Goal: Complete application form: Complete application form

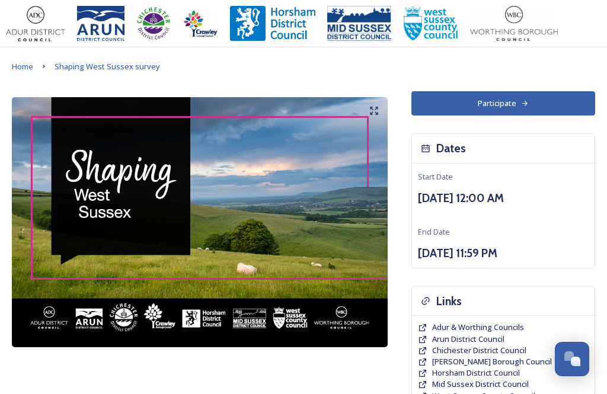
click at [514, 101] on button "Participate" at bounding box center [503, 103] width 184 height 24
click at [538, 101] on button "Participate" at bounding box center [503, 103] width 184 height 24
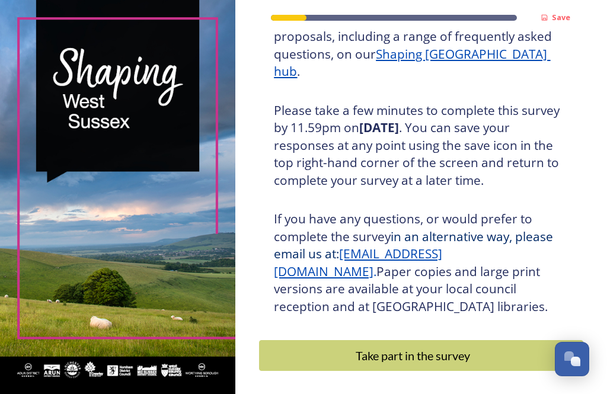
scroll to position [216, 0]
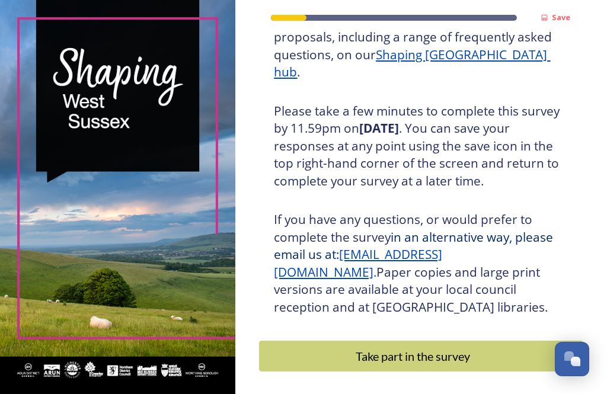
click at [438, 348] on div "Take part in the survey" at bounding box center [412, 356] width 294 height 18
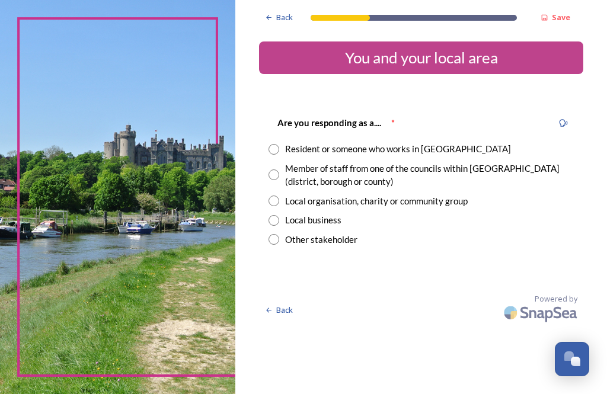
click at [279, 146] on input "radio" at bounding box center [273, 149] width 11 height 11
radio input "true"
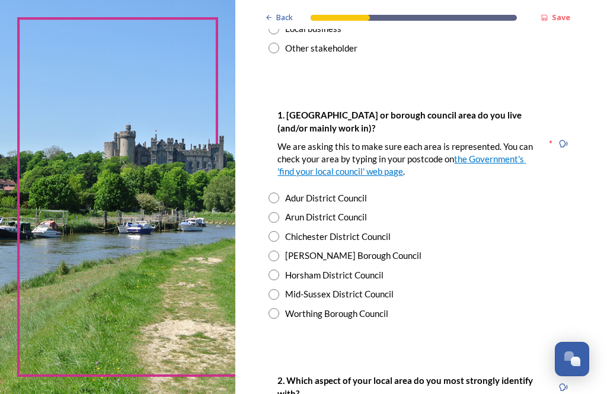
scroll to position [191, 0]
click at [279, 273] on input "radio" at bounding box center [273, 275] width 11 height 11
radio input "true"
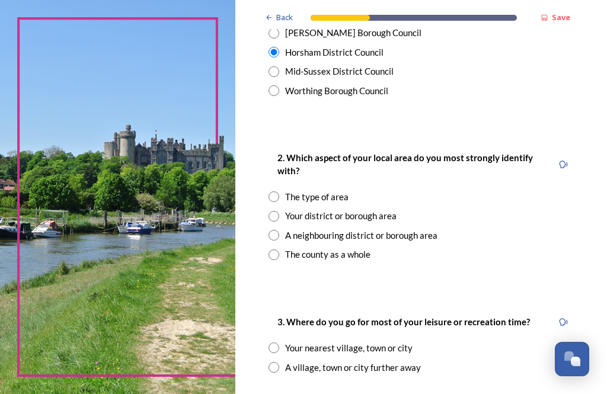
scroll to position [415, 0]
click at [279, 211] on input "radio" at bounding box center [273, 215] width 11 height 11
radio input "true"
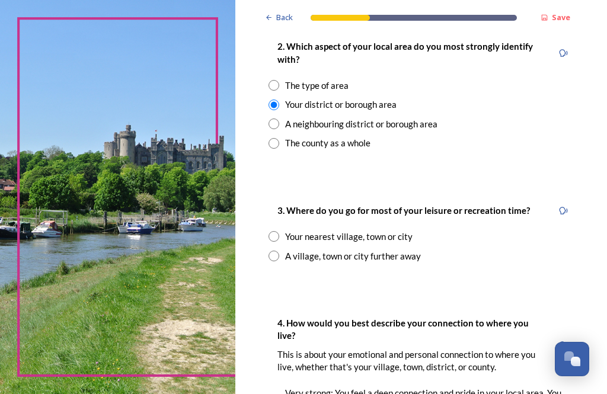
scroll to position [526, 0]
click at [279, 231] on input "radio" at bounding box center [273, 236] width 11 height 11
radio input "true"
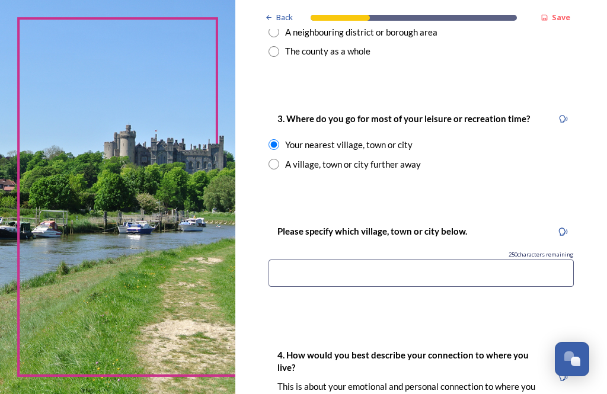
scroll to position [617, 0]
click at [404, 269] on input at bounding box center [420, 273] width 305 height 27
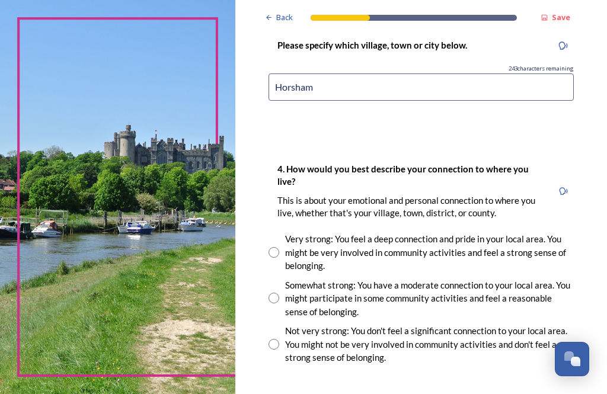
scroll to position [803, 0]
type input "Horsham"
click at [279, 293] on input "radio" at bounding box center [273, 298] width 11 height 11
radio input "true"
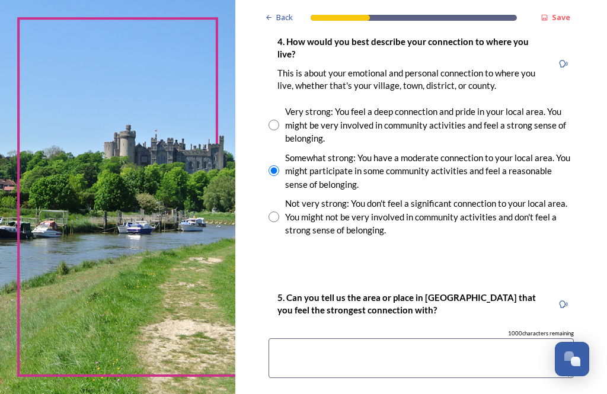
scroll to position [934, 0]
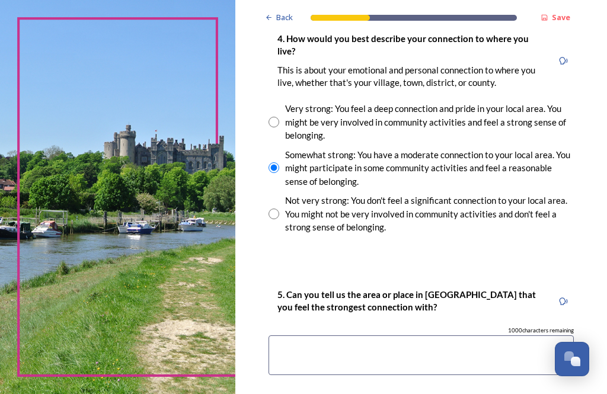
click at [411, 335] on textarea at bounding box center [420, 355] width 305 height 40
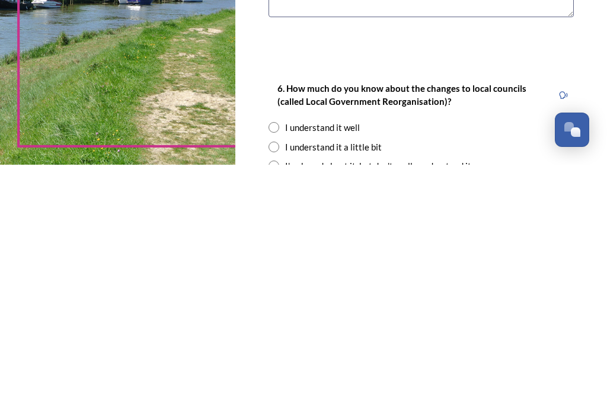
scroll to position [1065, 0]
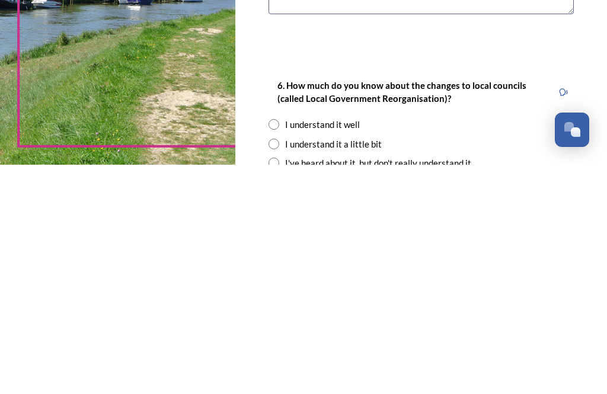
type textarea "Horsham"
click at [279, 348] on input "radio" at bounding box center [273, 353] width 11 height 11
radio input "true"
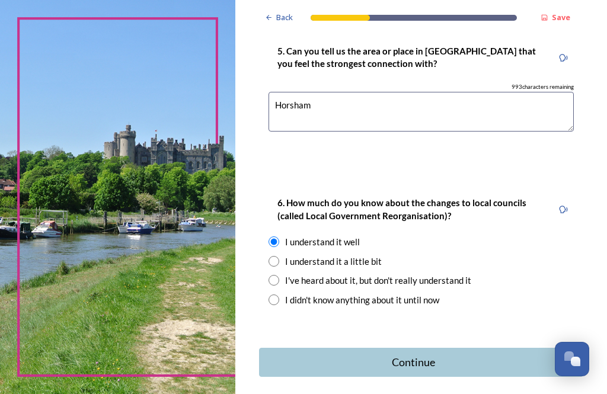
scroll to position [1177, 0]
click at [469, 355] on div "Continue" at bounding box center [412, 363] width 295 height 16
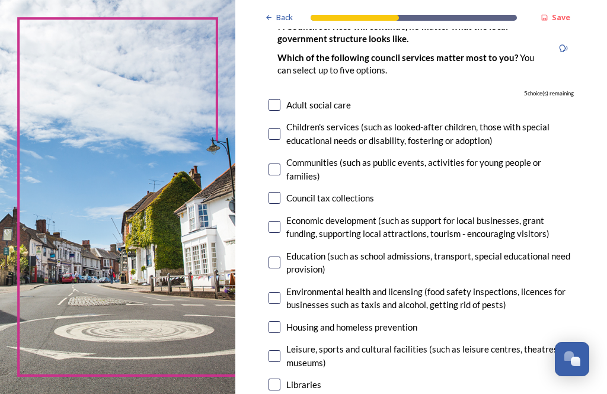
scroll to position [97, 0]
click at [280, 164] on input "checkbox" at bounding box center [274, 170] width 12 height 12
checkbox input "true"
click at [280, 128] on input "checkbox" at bounding box center [274, 134] width 12 height 12
checkbox input "true"
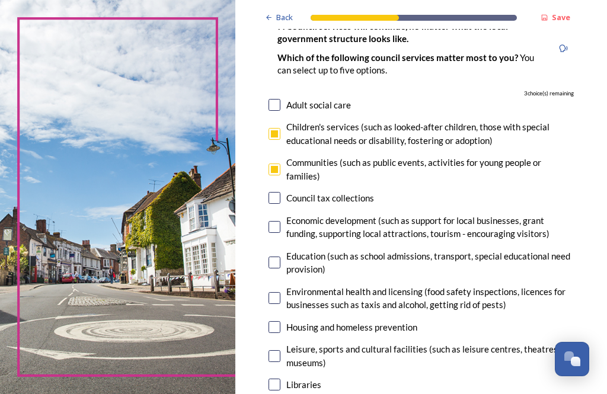
click at [280, 257] on input "checkbox" at bounding box center [274, 263] width 12 height 12
checkbox input "true"
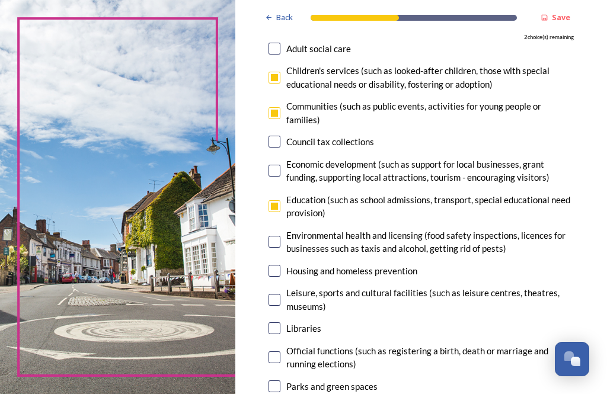
scroll to position [153, 0]
click at [280, 293] on input "checkbox" at bounding box center [274, 299] width 12 height 12
checkbox input "true"
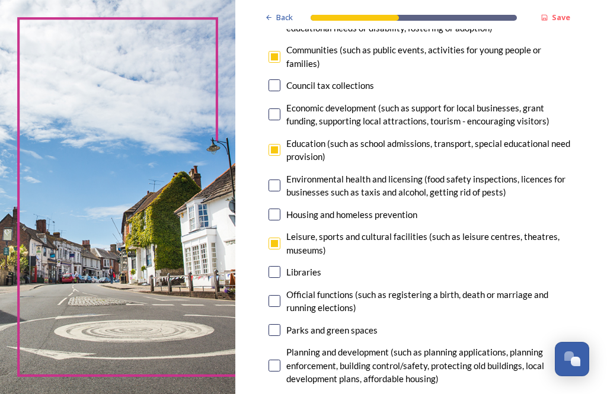
scroll to position [213, 0]
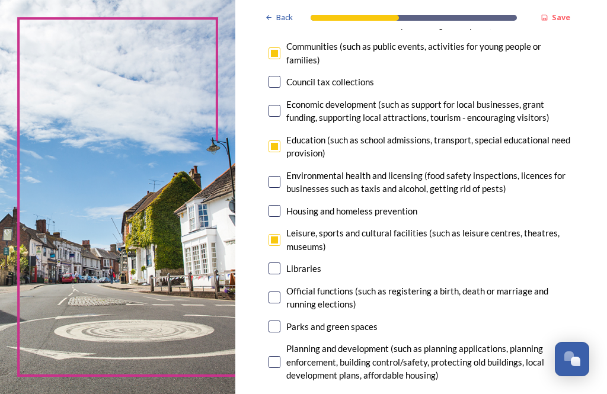
click at [280, 321] on input "checkbox" at bounding box center [274, 327] width 12 height 12
checkbox input "true"
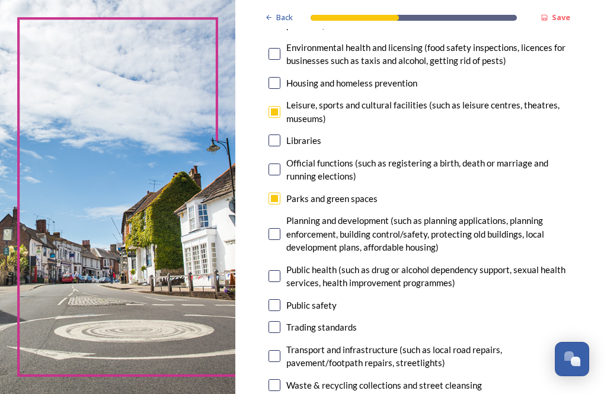
scroll to position [341, 0]
click at [280, 379] on input "checkbox" at bounding box center [274, 385] width 12 height 12
checkbox input "false"
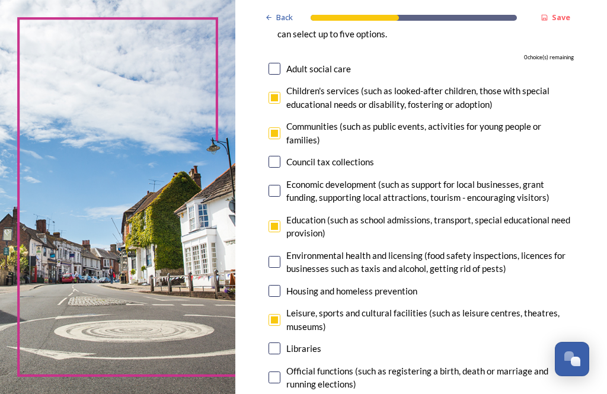
scroll to position [132, 0]
click at [280, 221] on input "checkbox" at bounding box center [274, 227] width 12 height 12
checkbox input "false"
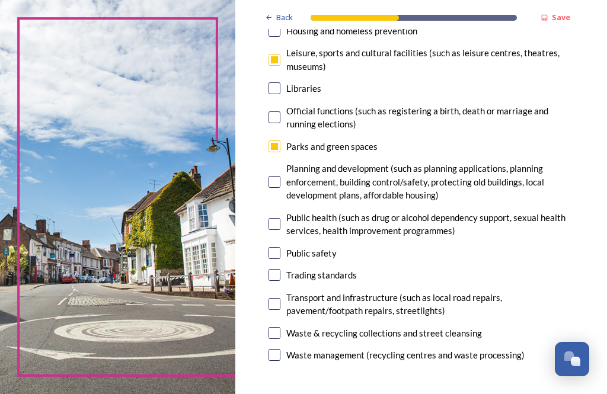
scroll to position [394, 0]
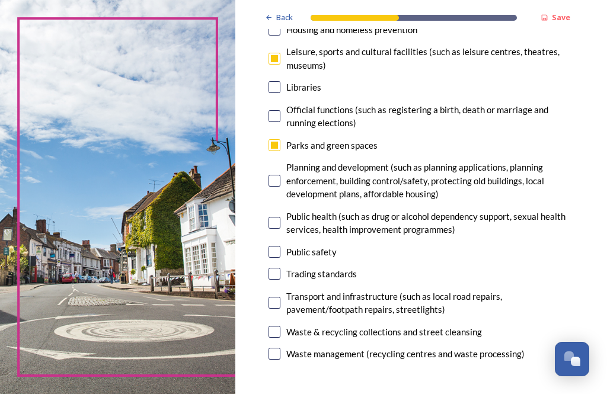
click at [280, 326] on input "checkbox" at bounding box center [274, 332] width 12 height 12
checkbox input "true"
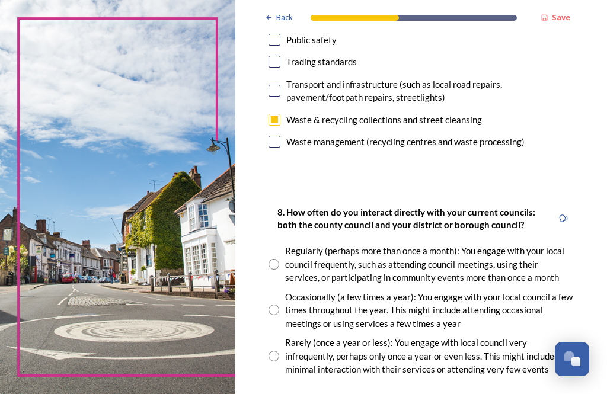
scroll to position [607, 0]
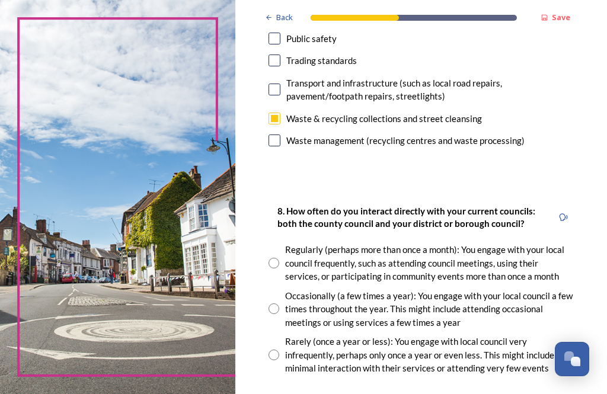
click at [279, 303] on input "radio" at bounding box center [273, 308] width 11 height 11
radio input "true"
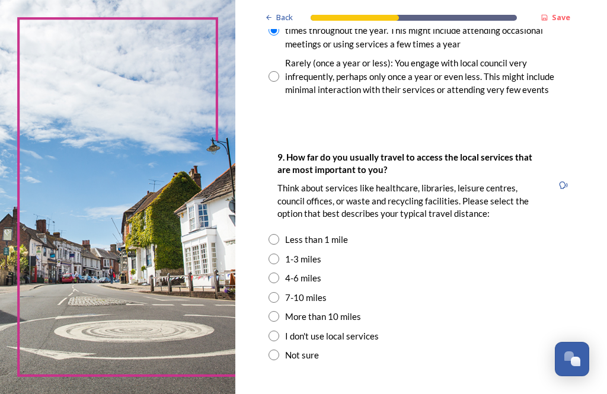
scroll to position [886, 0]
click at [279, 233] on input "radio" at bounding box center [273, 238] width 11 height 11
radio input "true"
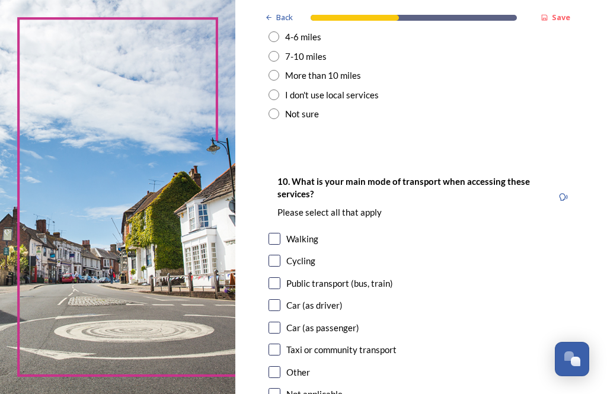
scroll to position [1130, 0]
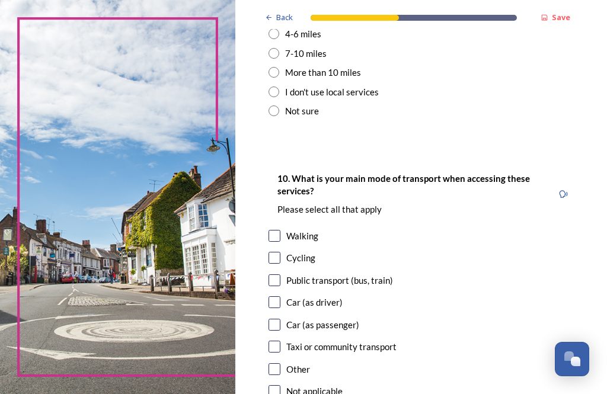
click at [280, 296] on input "checkbox" at bounding box center [274, 302] width 12 height 12
checkbox input "true"
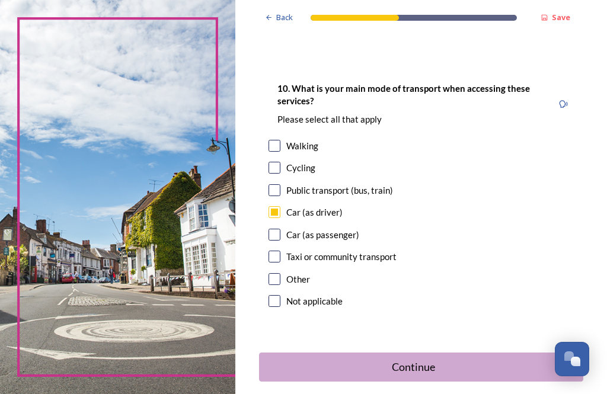
scroll to position [1219, 0]
click at [444, 360] on div "Continue" at bounding box center [412, 368] width 295 height 16
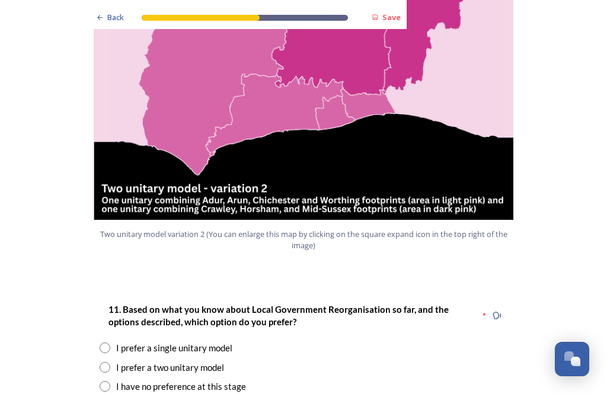
scroll to position [1356, 0]
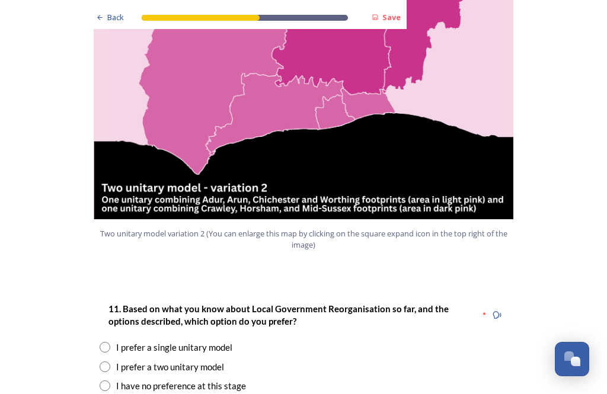
click at [108, 361] on input "radio" at bounding box center [105, 366] width 11 height 11
radio input "true"
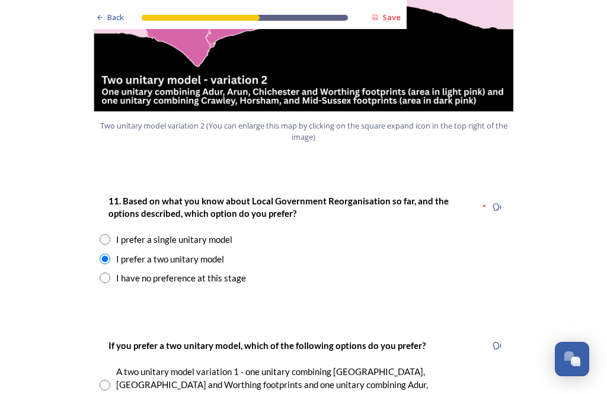
scroll to position [1472, 0]
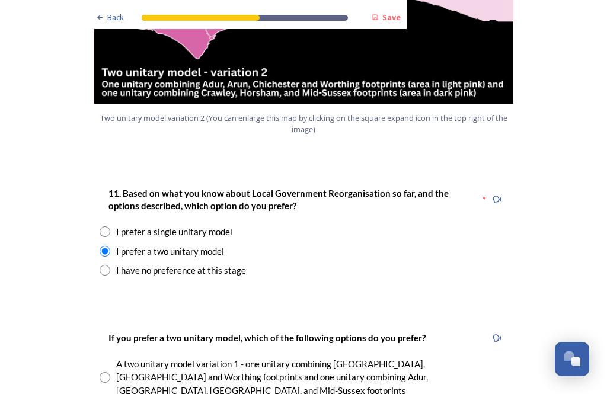
radio input "true"
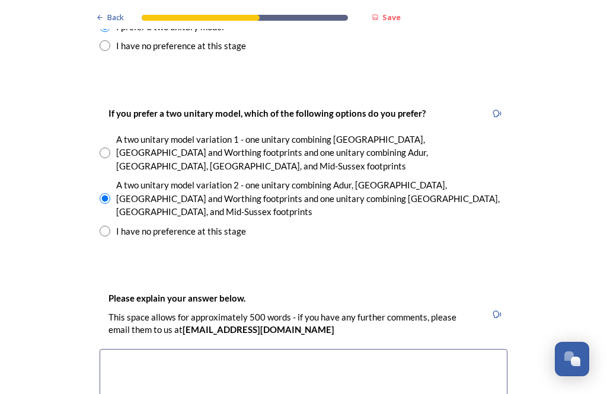
scroll to position [1697, 0]
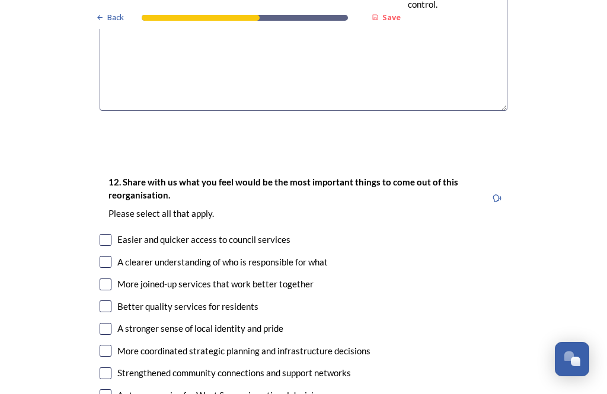
scroll to position [2068, 0]
type textarea "I feel the three areas of [GEOGRAPHIC_DATA], [GEOGRAPHIC_DATA] and [GEOGRAPHIC_…"
click at [106, 300] on input "checkbox" at bounding box center [106, 306] width 12 height 12
checkbox input "true"
click at [110, 256] on input "checkbox" at bounding box center [106, 262] width 12 height 12
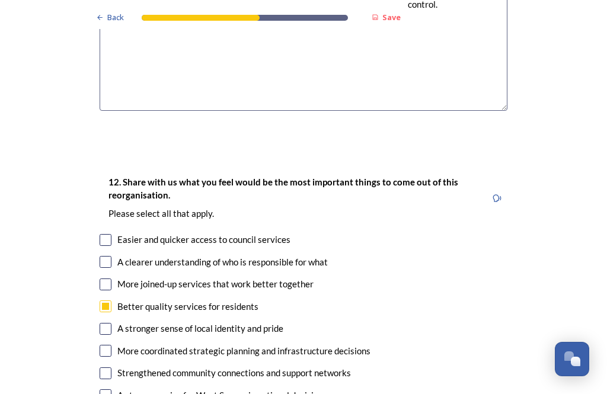
checkbox input "true"
click at [103, 389] on input "checkbox" at bounding box center [106, 395] width 12 height 12
click at [110, 389] on input "checkbox" at bounding box center [106, 395] width 12 height 12
checkbox input "false"
click at [107, 256] on input "checkbox" at bounding box center [106, 262] width 12 height 12
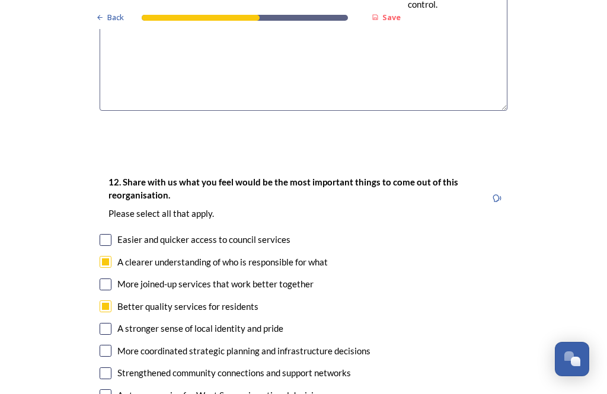
checkbox input "false"
click at [109, 278] on input "checkbox" at bounding box center [106, 284] width 12 height 12
checkbox input "true"
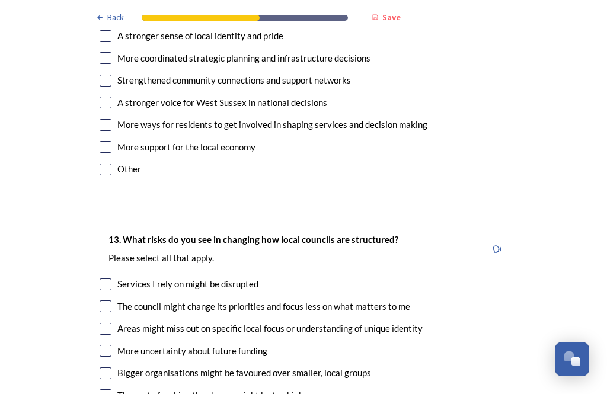
scroll to position [2361, 0]
click at [108, 300] on input "checkbox" at bounding box center [106, 306] width 12 height 12
checkbox input "true"
click at [110, 322] on input "checkbox" at bounding box center [106, 328] width 12 height 12
checkbox input "true"
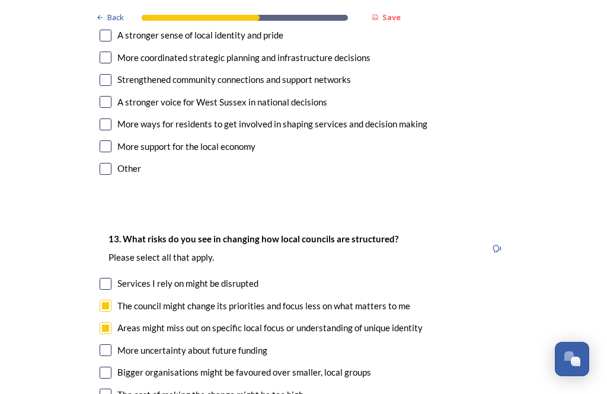
checkbox input "true"
click at [110, 367] on input "checkbox" at bounding box center [106, 373] width 12 height 12
checkbox input "true"
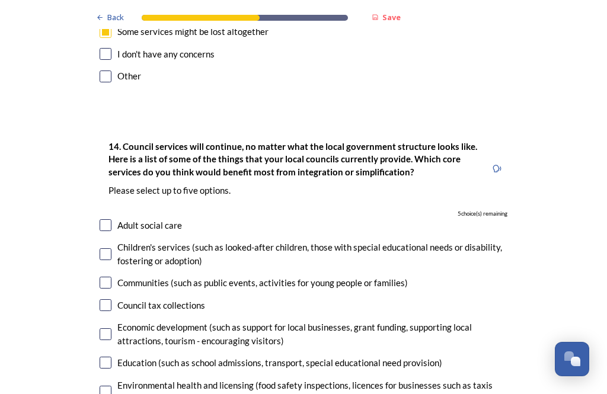
scroll to position [2746, 0]
click at [110, 299] on input "checkbox" at bounding box center [106, 305] width 12 height 12
checkbox input "true"
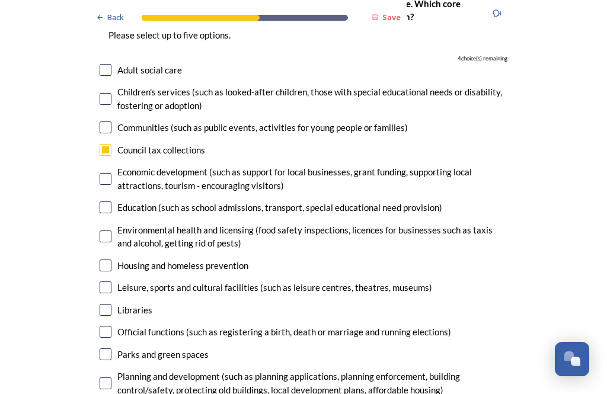
scroll to position [2904, 0]
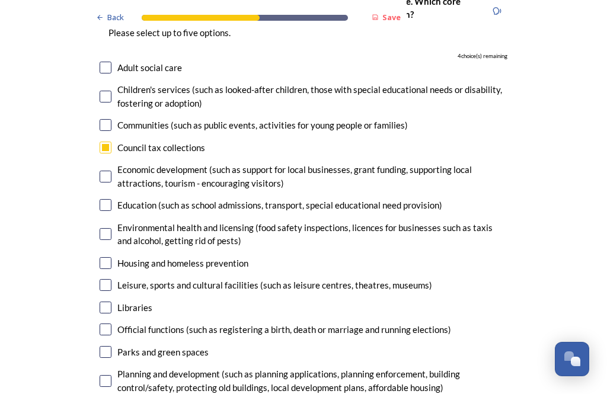
click at [110, 323] on input "checkbox" at bounding box center [106, 329] width 12 height 12
checkbox input "true"
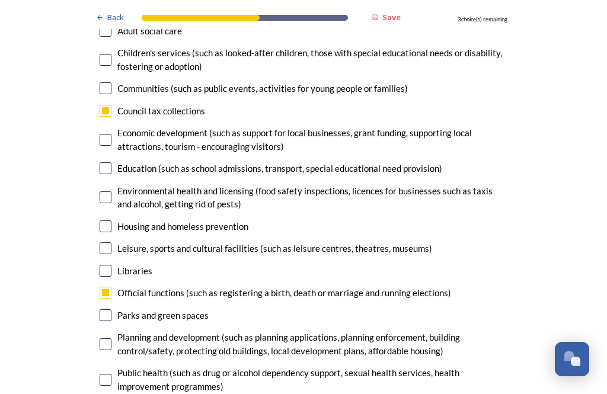
scroll to position [2951, 0]
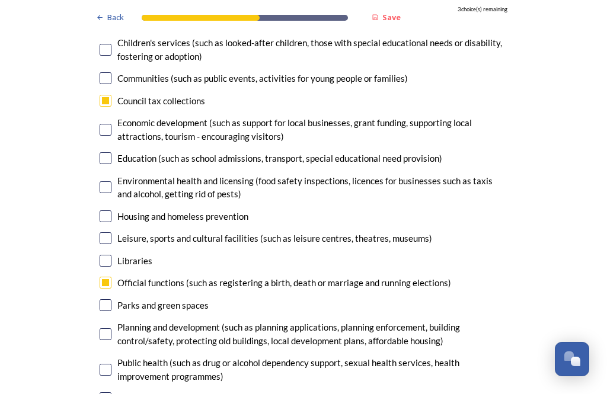
click at [110, 328] on input "checkbox" at bounding box center [106, 334] width 12 height 12
checkbox input "true"
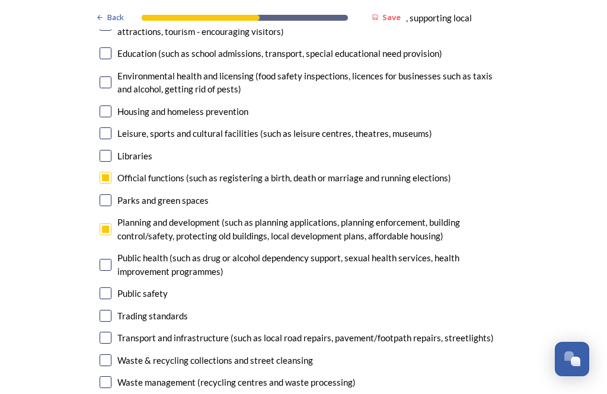
scroll to position [3057, 0]
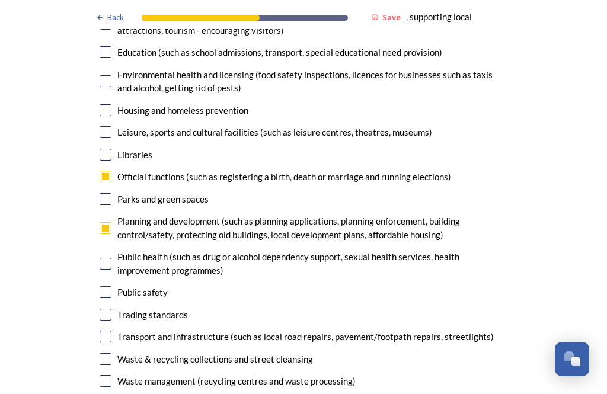
click at [109, 331] on input "checkbox" at bounding box center [106, 337] width 12 height 12
checkbox input "true"
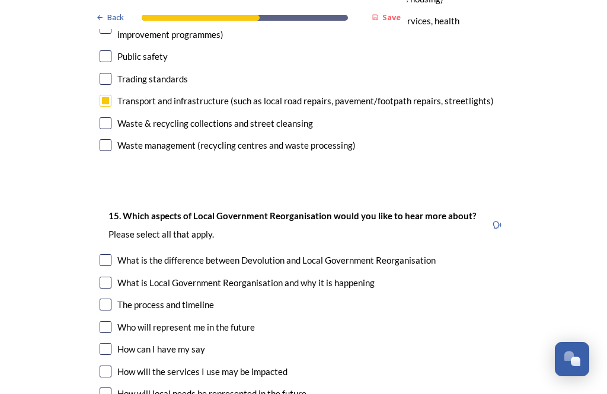
scroll to position [3294, 0]
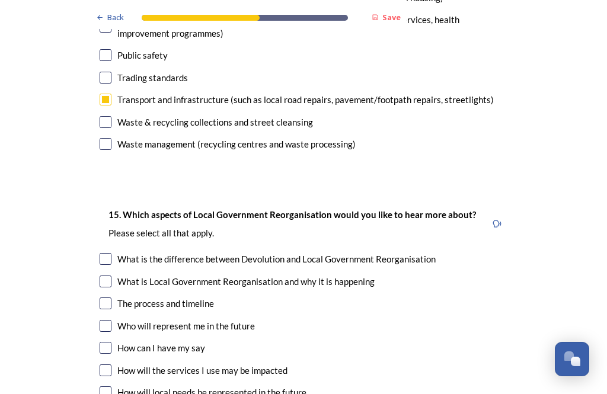
click at [110, 253] on input "checkbox" at bounding box center [106, 259] width 12 height 12
checkbox input "true"
click at [109, 276] on input "checkbox" at bounding box center [106, 282] width 12 height 12
checkbox input "true"
click at [110, 364] on input "checkbox" at bounding box center [106, 370] width 12 height 12
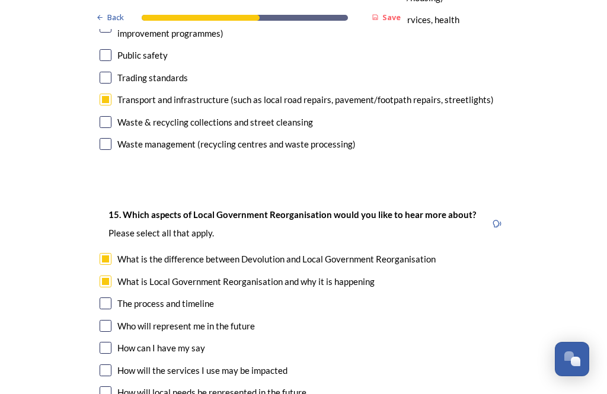
checkbox input "true"
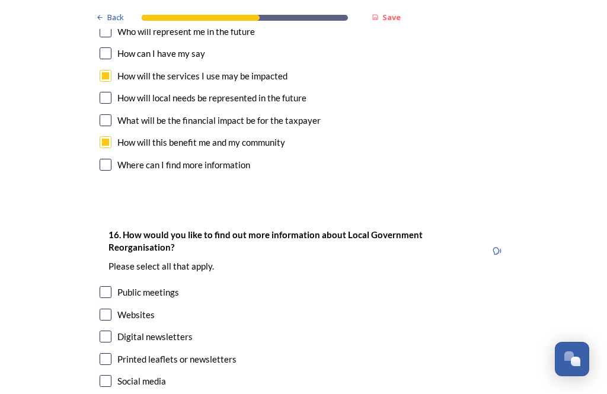
scroll to position [3588, 0]
click at [111, 309] on input "checkbox" at bounding box center [106, 315] width 12 height 12
checkbox input "true"
click at [109, 375] on input "checkbox" at bounding box center [106, 381] width 12 height 12
checkbox input "true"
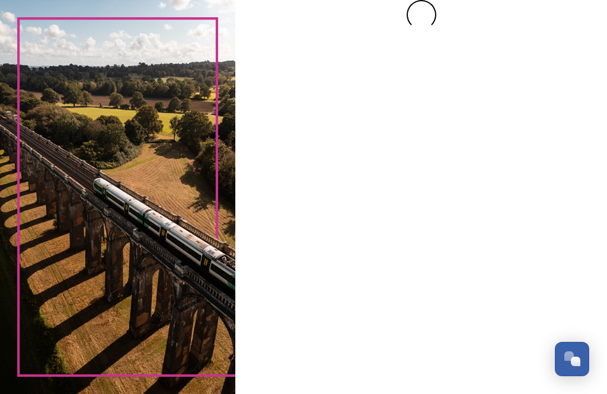
scroll to position [0, 0]
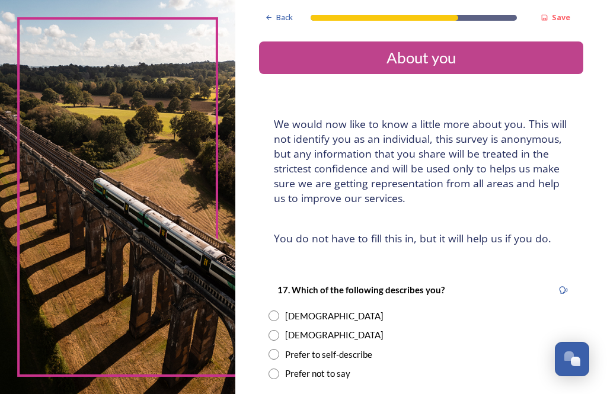
click at [279, 310] on input "radio" at bounding box center [273, 315] width 11 height 11
radio input "true"
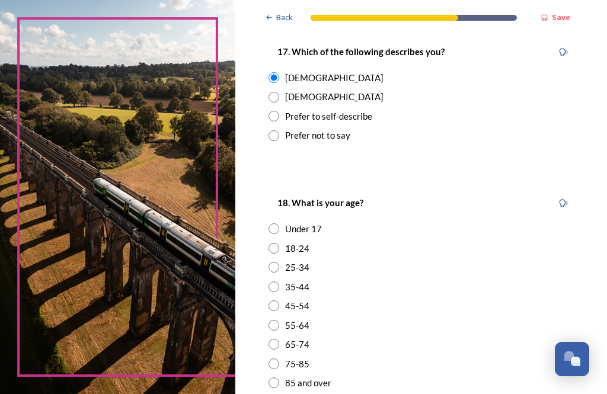
scroll to position [239, 0]
click at [279, 300] on input "radio" at bounding box center [273, 305] width 11 height 11
radio input "true"
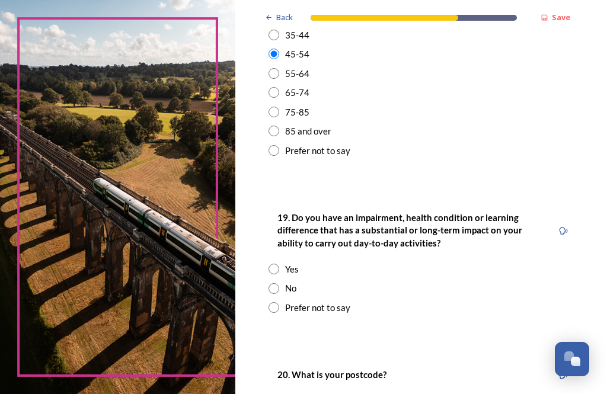
scroll to position [496, 0]
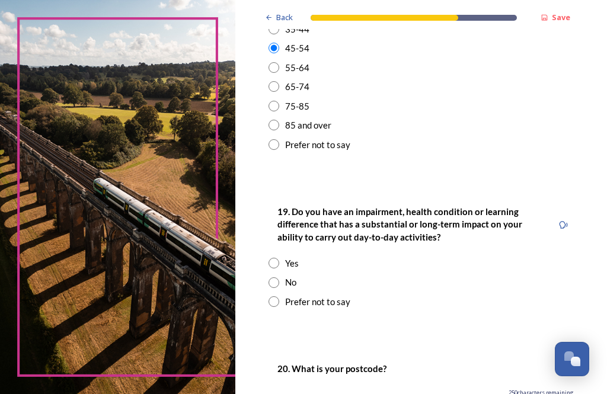
click at [292, 276] on div "No" at bounding box center [420, 283] width 305 height 14
radio input "true"
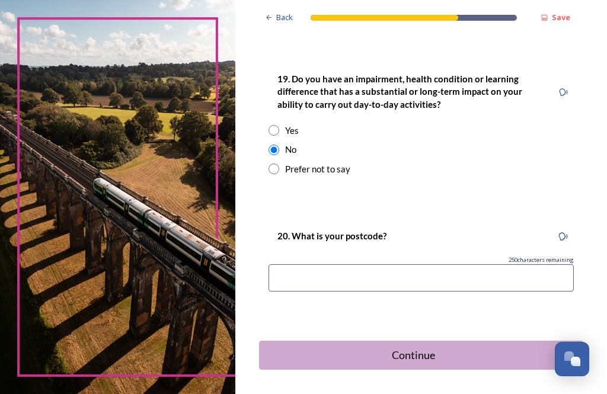
scroll to position [628, 0]
click at [393, 265] on input at bounding box center [420, 278] width 305 height 27
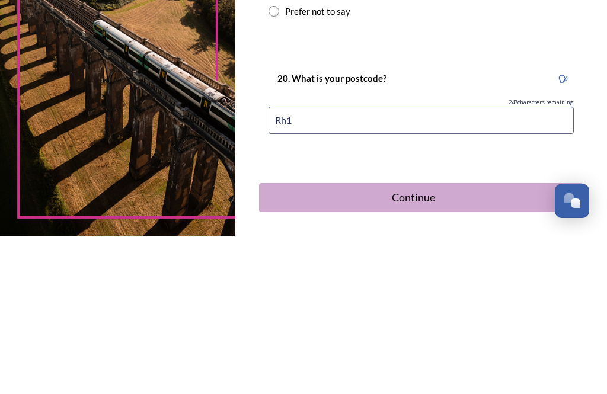
type input "Rh12"
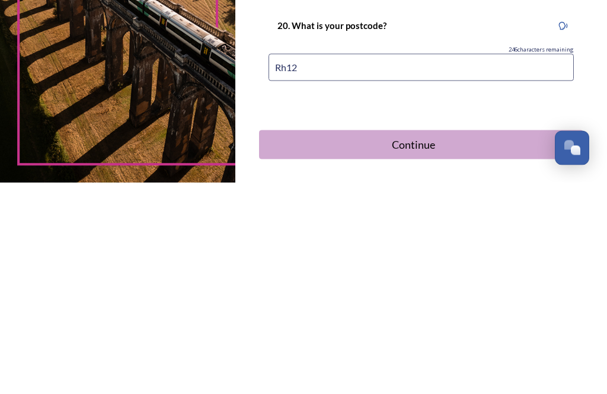
click at [469, 348] on div "Continue" at bounding box center [412, 356] width 295 height 16
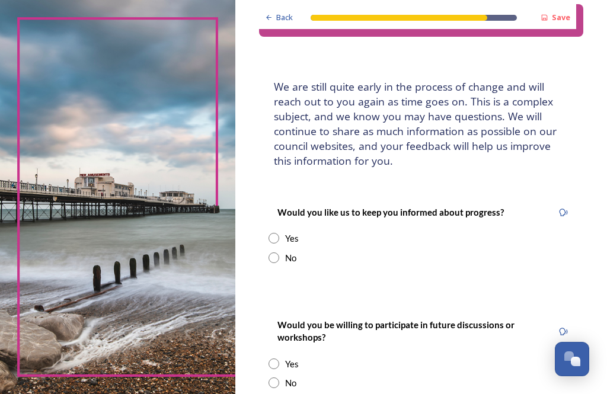
scroll to position [61, 0]
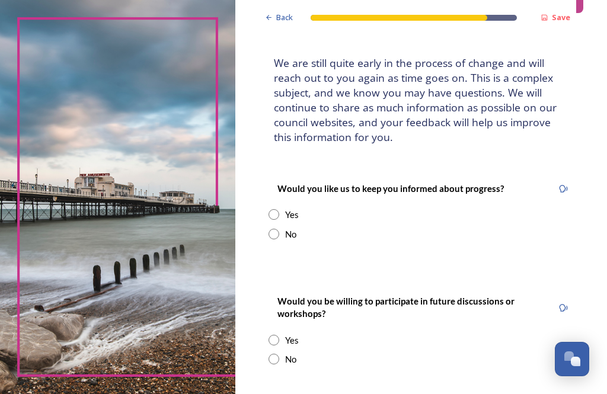
click at [279, 229] on input "radio" at bounding box center [273, 234] width 11 height 11
radio input "true"
click at [279, 354] on input "radio" at bounding box center [273, 359] width 11 height 11
radio input "true"
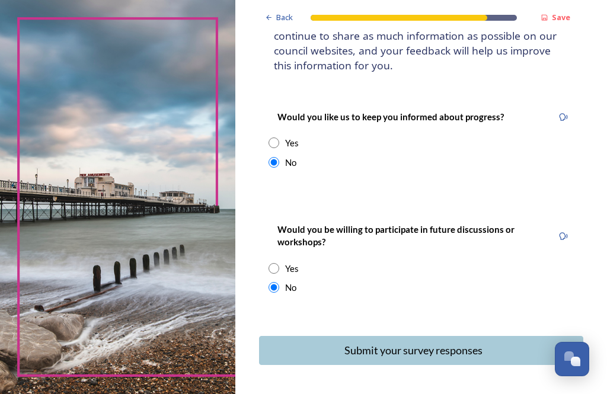
scroll to position [132, 0]
click at [449, 343] on div "Submit your survey responses" at bounding box center [412, 351] width 295 height 16
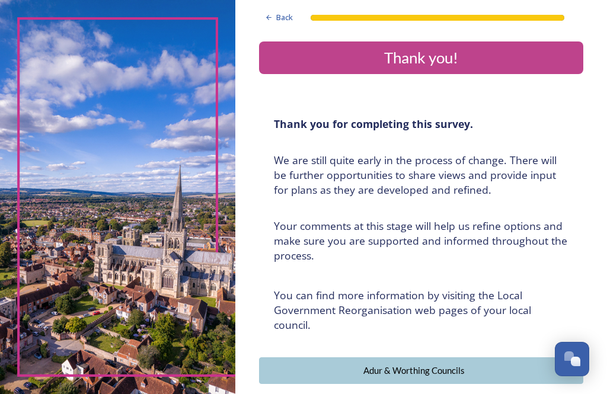
scroll to position [0, 0]
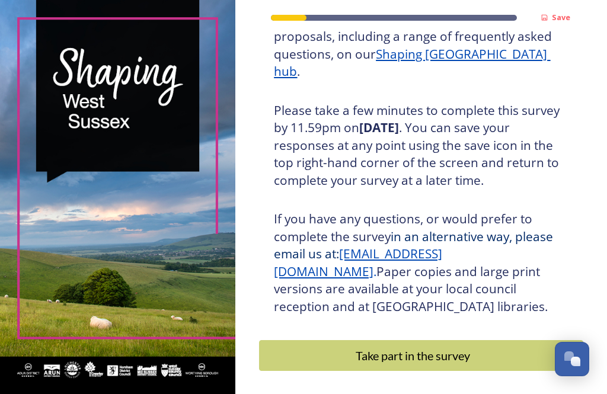
scroll to position [216, 0]
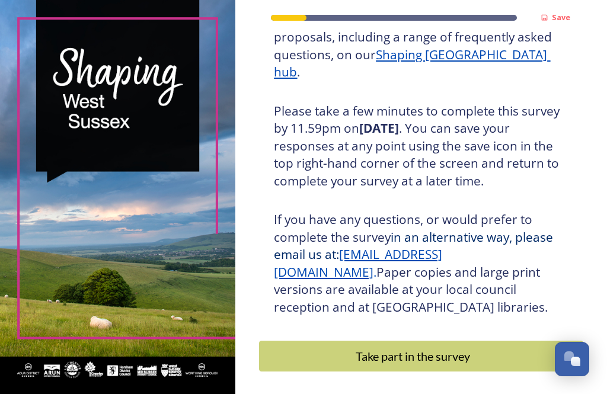
click at [460, 351] on div "Take part in the survey" at bounding box center [412, 356] width 294 height 18
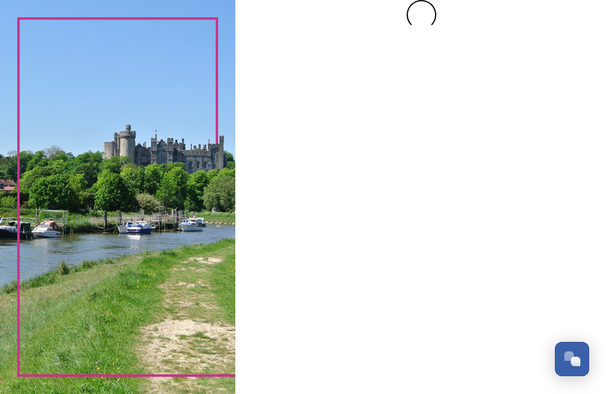
scroll to position [0, 0]
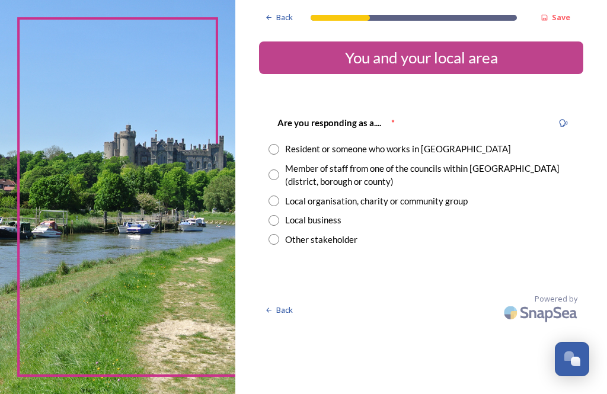
click at [279, 171] on input "radio" at bounding box center [273, 174] width 11 height 11
radio input "true"
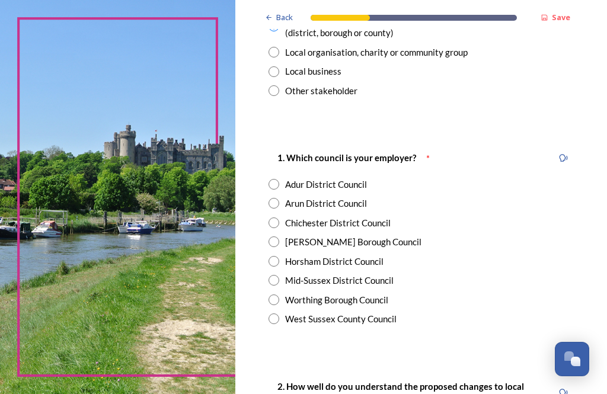
scroll to position [149, 0]
click at [279, 260] on input "radio" at bounding box center [273, 261] width 11 height 11
radio input "true"
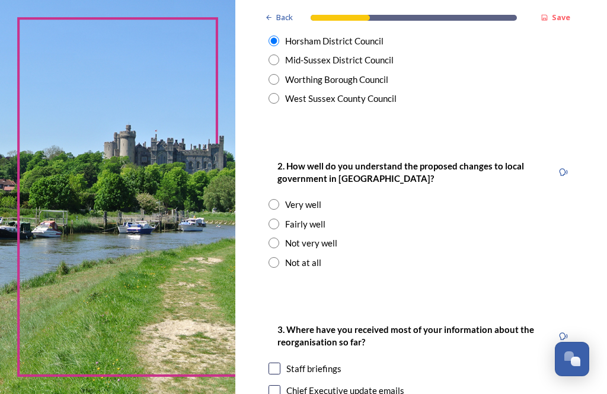
scroll to position [369, 0]
click at [290, 220] on div "Fairly well" at bounding box center [420, 225] width 305 height 14
radio input "true"
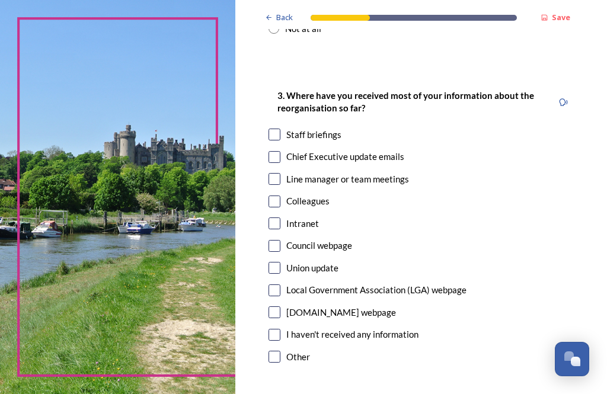
scroll to position [603, 0]
click at [280, 129] on input "checkbox" at bounding box center [274, 135] width 12 height 12
checkbox input "true"
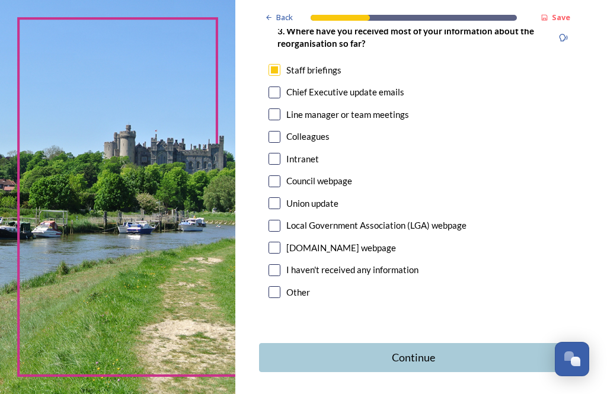
scroll to position [667, 0]
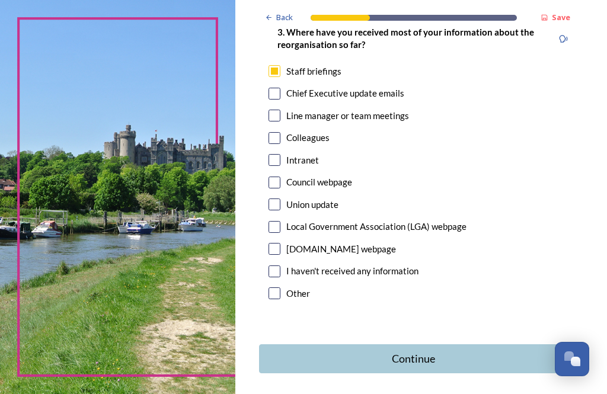
click at [460, 351] on div "Continue" at bounding box center [412, 359] width 295 height 16
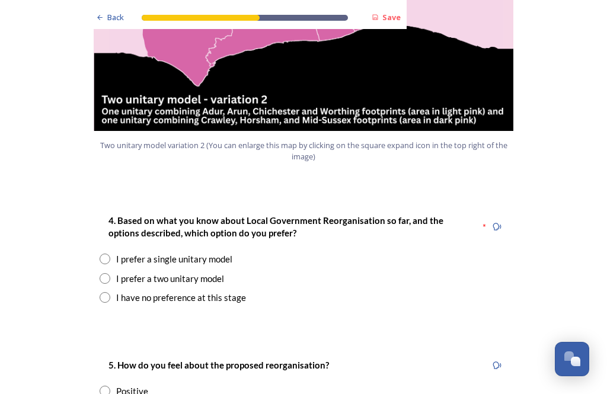
scroll to position [1444, 0]
click at [110, 273] on input "radio" at bounding box center [105, 278] width 11 height 11
radio input "true"
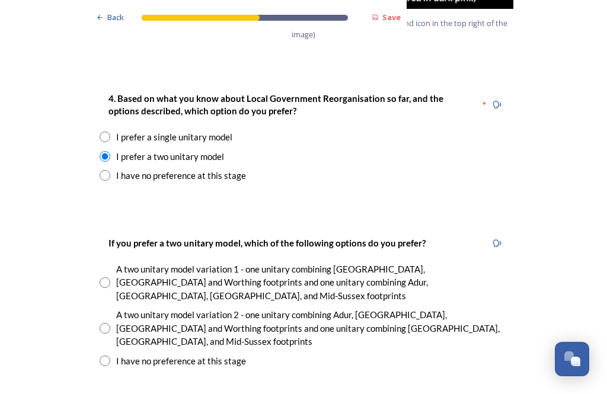
scroll to position [1567, 0]
click at [108, 322] on input "radio" at bounding box center [105, 327] width 11 height 11
radio input "true"
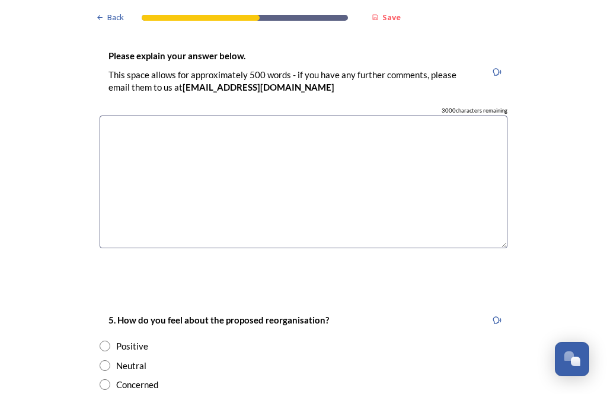
scroll to position [1956, 0]
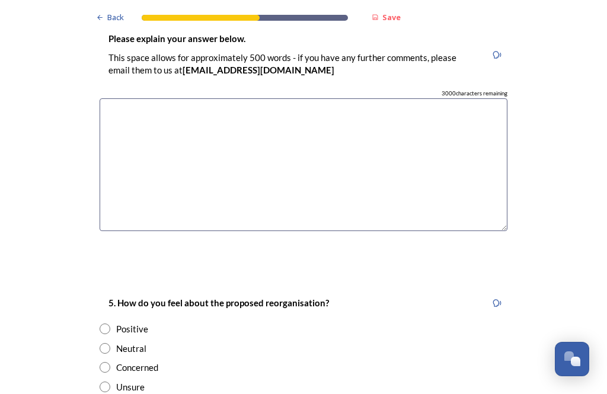
click at [107, 343] on input "radio" at bounding box center [105, 348] width 11 height 11
radio input "true"
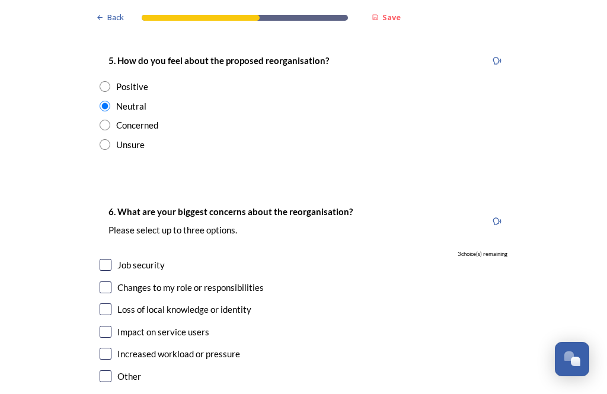
scroll to position [2205, 0]
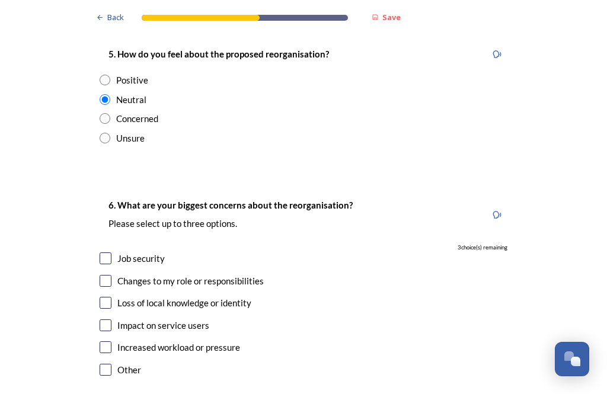
click at [109, 252] on input "checkbox" at bounding box center [106, 258] width 12 height 12
checkbox input "true"
click at [110, 275] on input "checkbox" at bounding box center [106, 281] width 12 height 12
checkbox input "true"
click at [107, 297] on input "checkbox" at bounding box center [106, 303] width 12 height 12
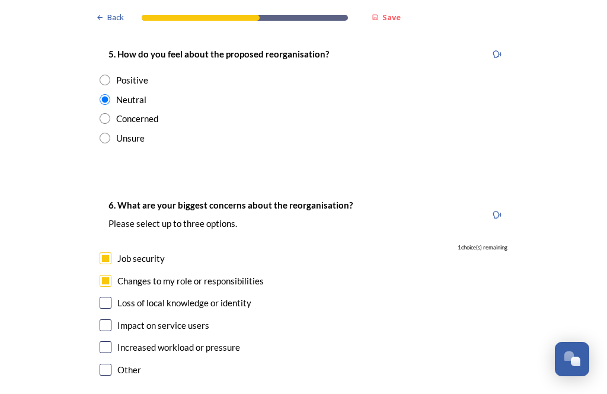
checkbox input "true"
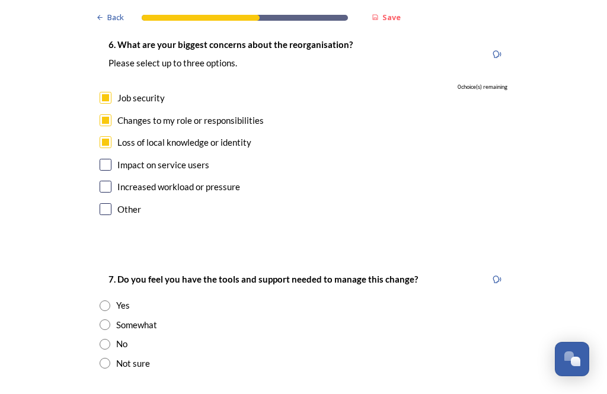
scroll to position [2366, 0]
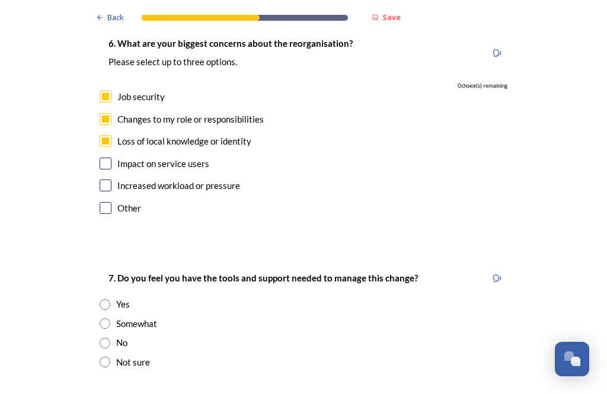
click at [108, 318] on input "radio" at bounding box center [105, 323] width 11 height 11
radio input "true"
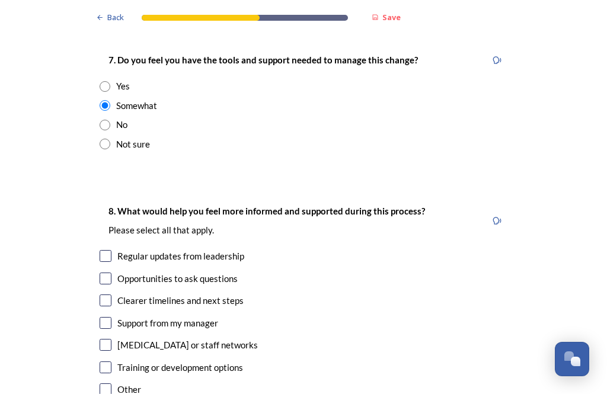
scroll to position [2588, 0]
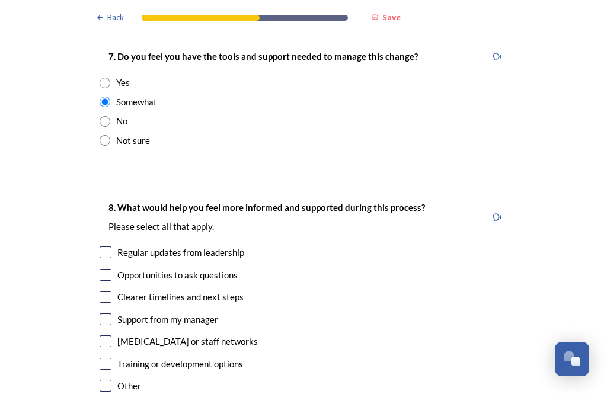
click at [107, 246] on input "checkbox" at bounding box center [106, 252] width 12 height 12
checkbox input "true"
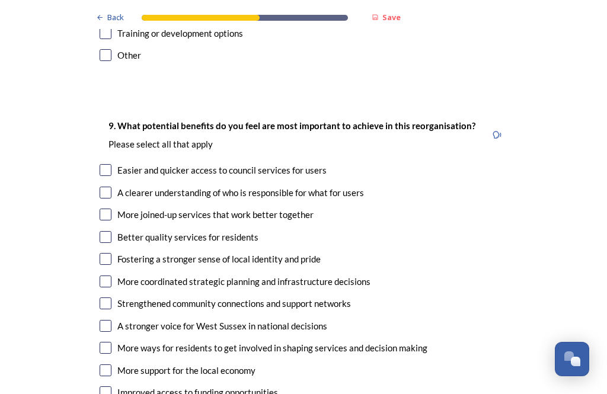
scroll to position [2920, 0]
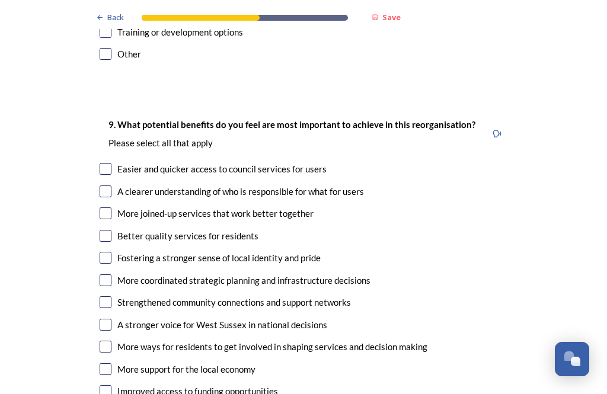
click at [110, 207] on input "checkbox" at bounding box center [106, 213] width 12 height 12
checkbox input "true"
click at [111, 230] on input "checkbox" at bounding box center [106, 236] width 12 height 12
checkbox input "true"
click at [110, 252] on input "checkbox" at bounding box center [106, 258] width 12 height 12
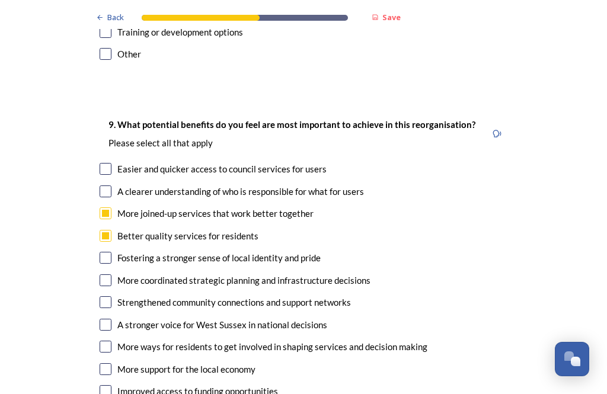
checkbox input "true"
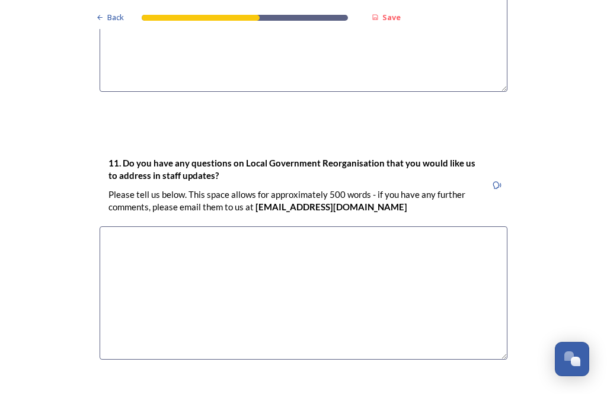
scroll to position [3529, 0]
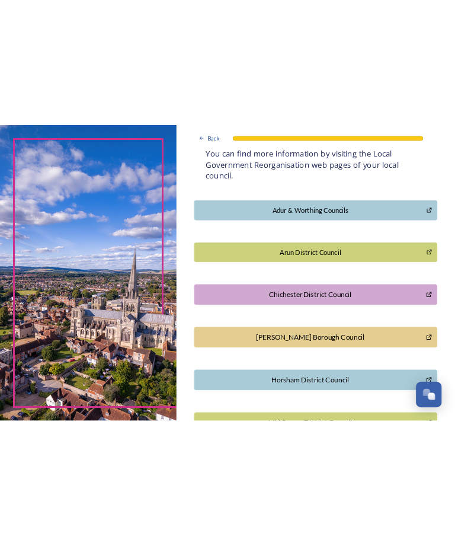
scroll to position [258, 0]
